Goal: Task Accomplishment & Management: Manage account settings

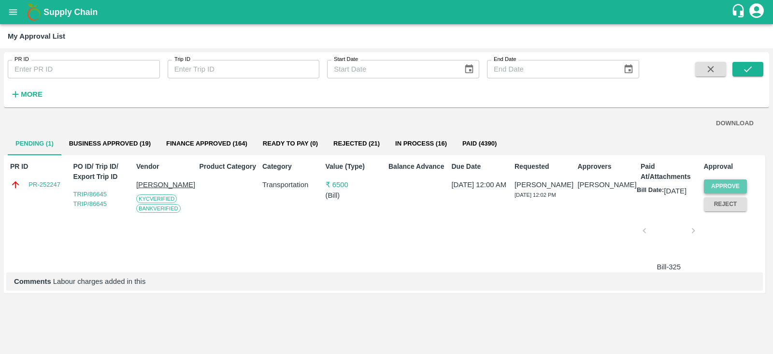
click at [712, 189] on button "Approve" at bounding box center [725, 186] width 43 height 14
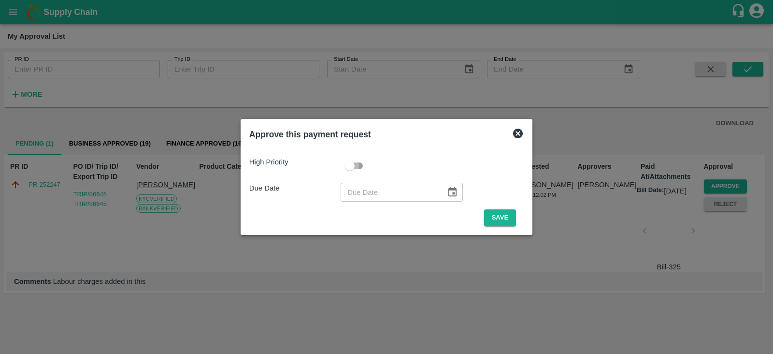
click at [350, 167] on input "checkbox" at bounding box center [349, 166] width 55 height 18
checkbox input "true"
click at [448, 190] on icon "Choose date" at bounding box center [452, 191] width 8 height 9
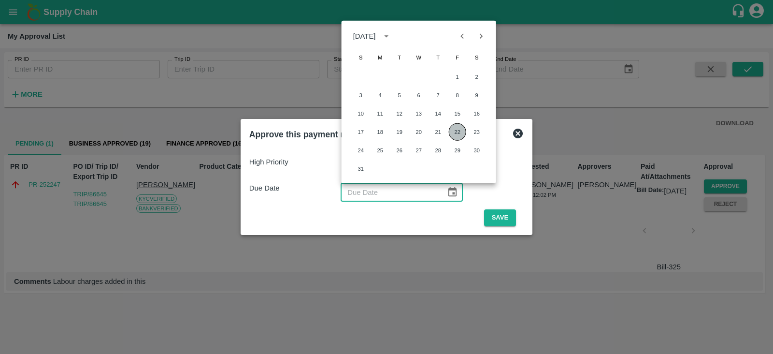
click at [455, 130] on button "22" at bounding box center [457, 131] width 17 height 17
type input "[DATE]"
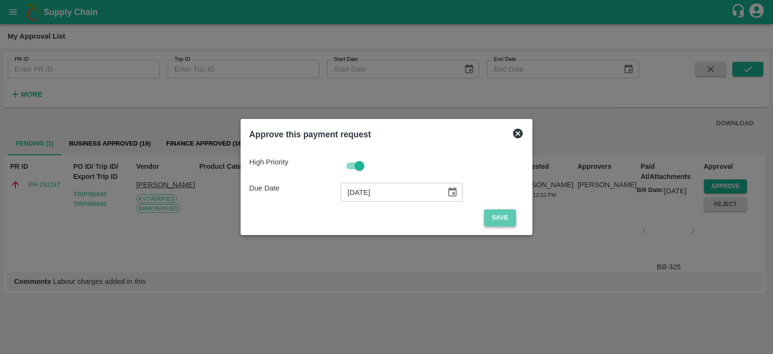
click at [501, 217] on button "Save" at bounding box center [500, 217] width 32 height 17
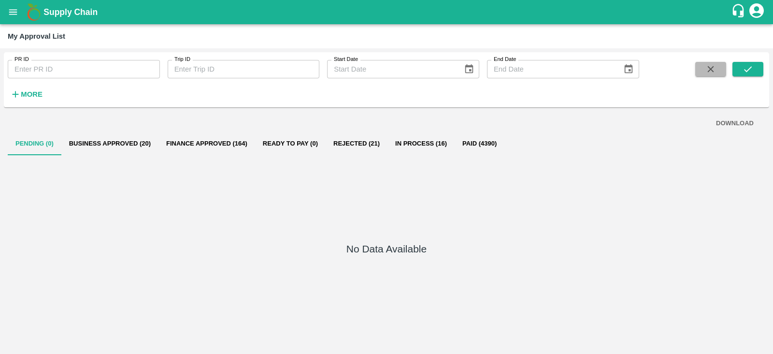
click at [706, 67] on icon "button" at bounding box center [711, 69] width 11 height 11
type input "DD/MM/YYYY"
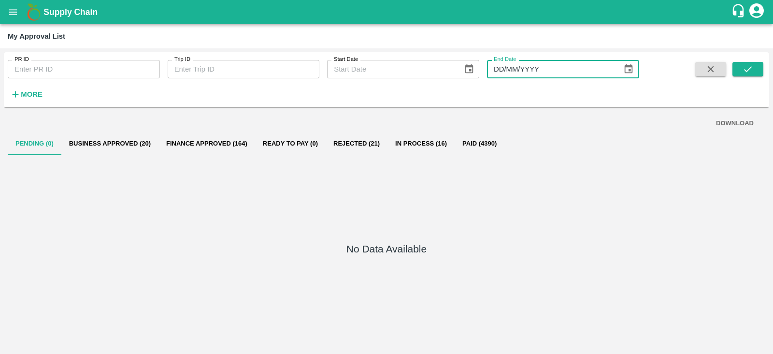
click at [577, 71] on input "DD/MM/YYYY" at bounding box center [551, 69] width 129 height 18
